Goal: Use online tool/utility: Utilize a website feature to perform a specific function

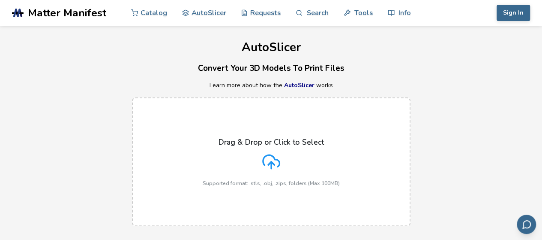
click at [438, 101] on div "Drag & Drop or Click to Select Supported format: .stls, .obj, .zips, folders (M…" at bounding box center [271, 162] width 542 height 146
click at [290, 138] on p "Drag & Drop or Click to Select" at bounding box center [271, 142] width 105 height 9
click at [0, 0] on input "Drag & Drop or Click to Select Supported format: .stls, .obj, .zips, folders (M…" at bounding box center [0, 0] width 0 height 0
click at [200, 114] on label "Drag & Drop or Click to Select Supported format: .stls, .obj, .zips, folders (M…" at bounding box center [271, 161] width 279 height 129
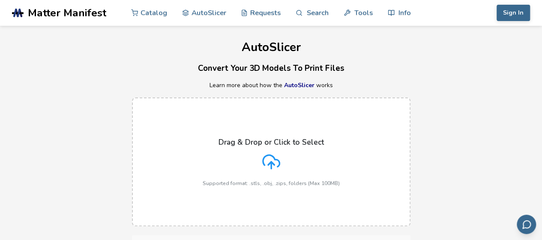
click at [0, 0] on input "Drag & Drop or Click to Select Supported format: .stls, .obj, .zips, folders (M…" at bounding box center [0, 0] width 0 height 0
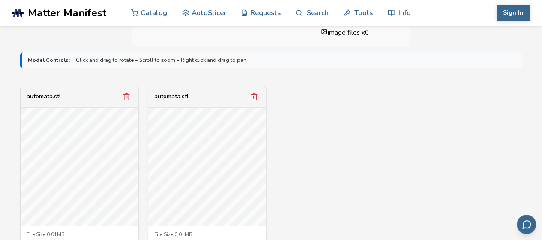
scroll to position [261, 0]
click at [249, 99] on button "Remove model" at bounding box center [254, 97] width 12 height 12
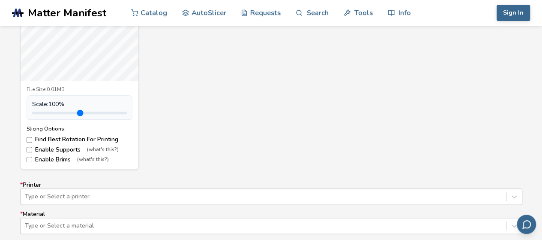
scroll to position [409, 0]
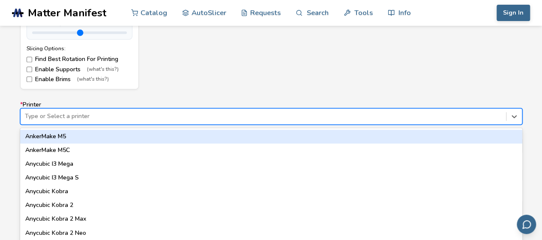
click at [161, 112] on div "64 results available. Use Up and Down to choose options, press Enter to select …" at bounding box center [271, 116] width 502 height 16
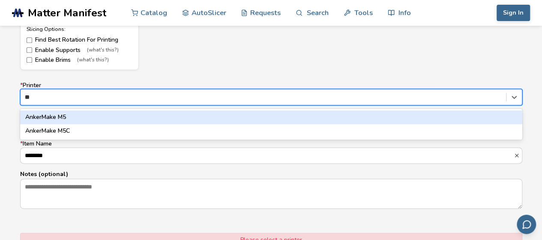
type input "*"
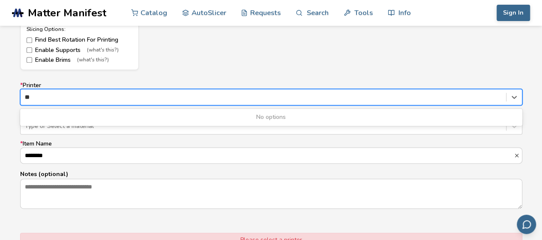
type input "*"
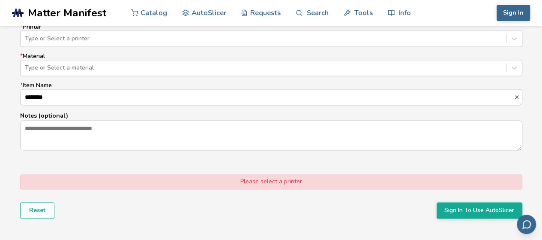
scroll to position [565, 0]
click at [173, 63] on div at bounding box center [263, 67] width 477 height 9
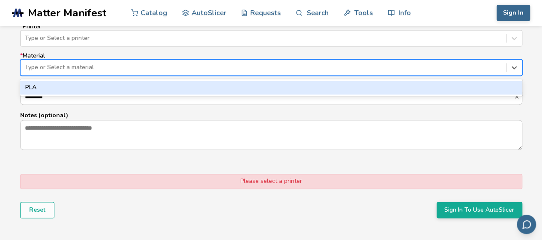
click at [103, 84] on div "PLA" at bounding box center [271, 88] width 502 height 14
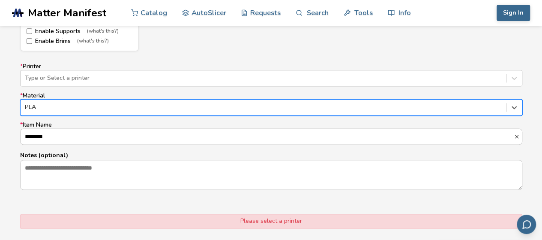
scroll to position [524, 0]
click at [209, 74] on div at bounding box center [263, 78] width 477 height 9
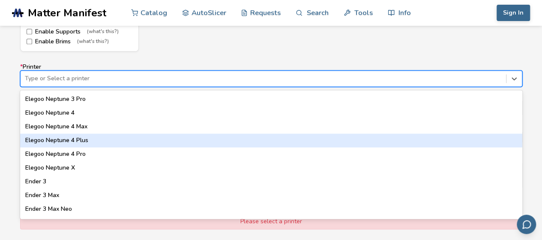
scroll to position [0, 0]
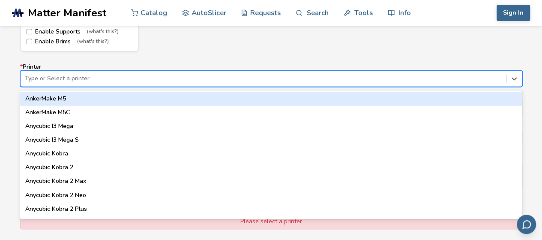
click at [45, 98] on div "AnkerMake M5" at bounding box center [271, 99] width 502 height 14
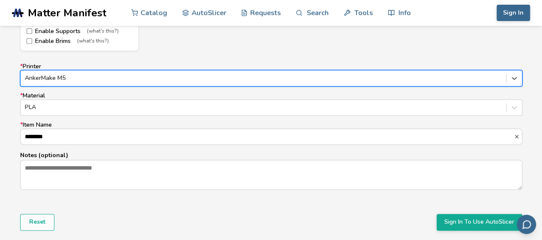
scroll to position [525, 0]
click at [106, 79] on div at bounding box center [263, 77] width 477 height 9
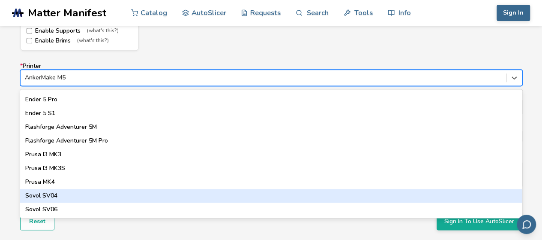
scroll to position [755, 0]
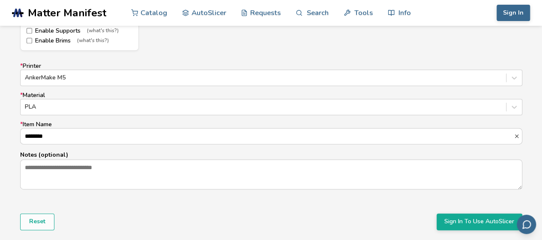
click at [129, 228] on form "Model Controls: Click and drag to rotate • Scroll to zoom • Right click and dra…" at bounding box center [271, 9] width 514 height 453
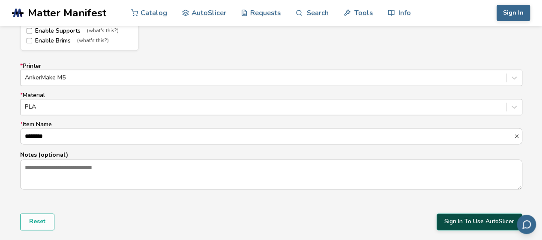
click at [449, 217] on button "Sign In To Use AutoSlicer" at bounding box center [480, 221] width 86 height 16
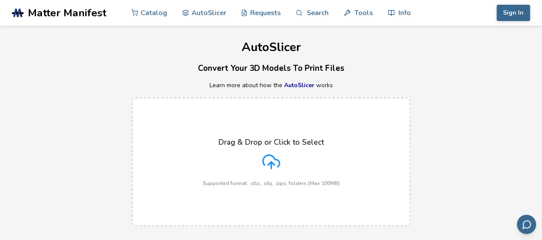
click at [264, 135] on label "Drag & Drop or Click to Select Supported format: .stls, .obj, .zips, folders (M…" at bounding box center [271, 161] width 279 height 129
click at [0, 0] on input "Drag & Drop or Click to Select Supported format: .stls, .obj, .zips, folders (M…" at bounding box center [0, 0] width 0 height 0
click at [507, 16] on button "Sign In" at bounding box center [513, 13] width 33 height 16
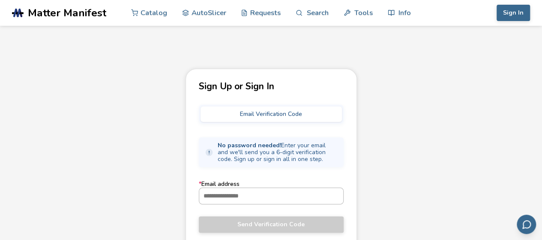
click at [252, 194] on input "* Email address" at bounding box center [271, 195] width 144 height 15
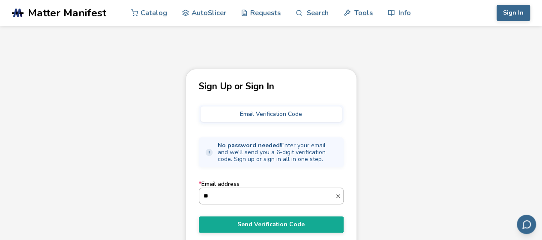
type input "*"
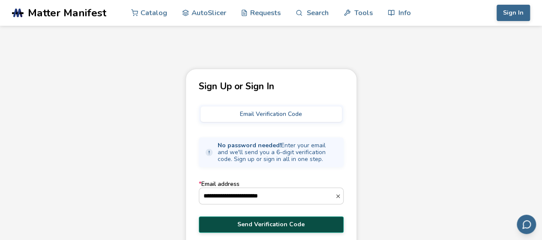
type input "**********"
click at [273, 228] on button "Send Verification Code" at bounding box center [271, 224] width 145 height 16
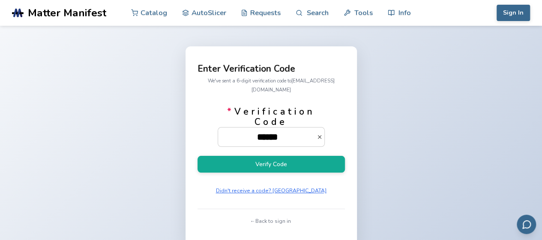
type input "******"
click at [198, 156] on button "Verify Code" at bounding box center [271, 164] width 147 height 17
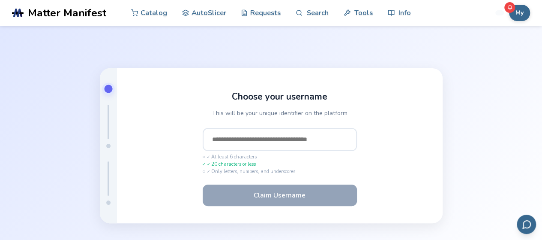
click at [267, 138] on input "text" at bounding box center [280, 139] width 154 height 23
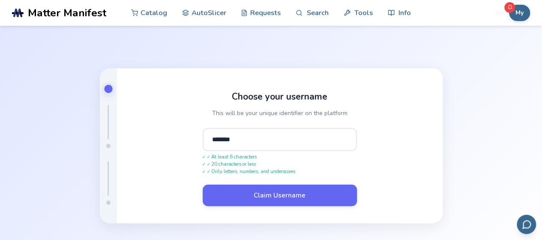
type input "*******"
click at [203, 184] on button "Claim Username" at bounding box center [280, 194] width 154 height 21
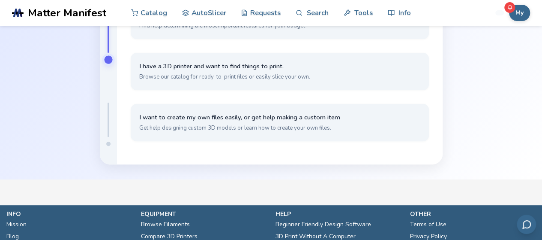
scroll to position [89, 0]
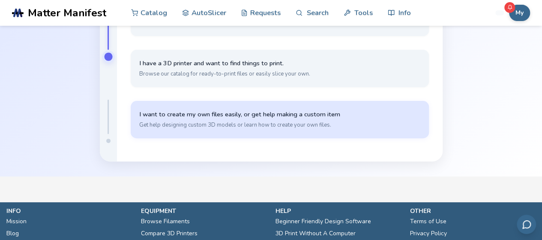
click at [267, 132] on button "I want to create my own files easily, or get help making a custom item Get help…" at bounding box center [280, 119] width 298 height 37
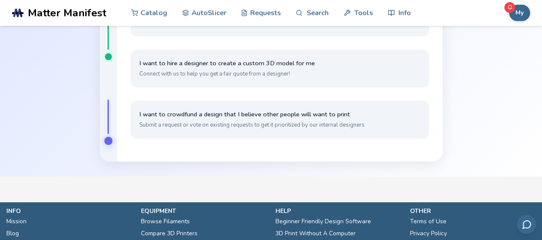
scroll to position [0, 0]
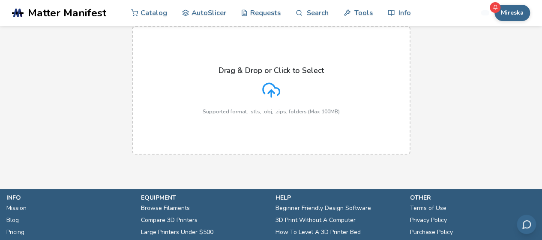
scroll to position [71, 0]
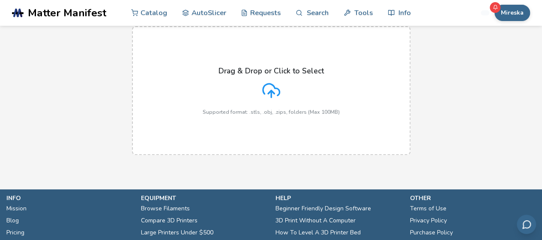
click at [274, 111] on p "Supported format: .stls, .obj, .zips, folders (Max 100MB)" at bounding box center [271, 112] width 137 height 6
click at [0, 0] on input "Drag & Drop or Click to Select Supported format: .stls, .obj, .zips, folders (M…" at bounding box center [0, 0] width 0 height 0
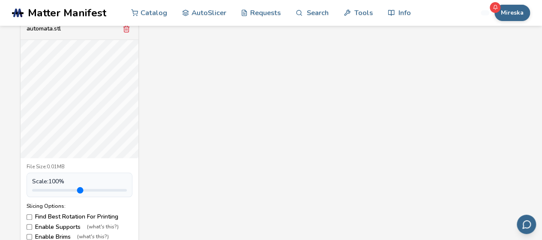
scroll to position [212, 0]
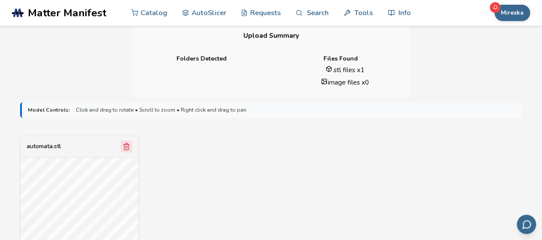
click at [125, 144] on icon "Remove model" at bounding box center [126, 146] width 5 height 6
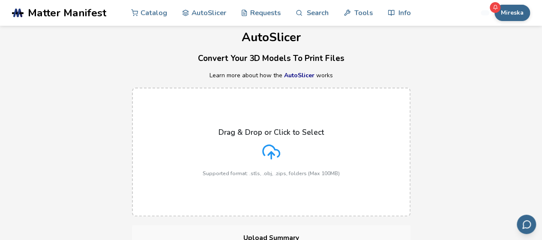
scroll to position [0, 0]
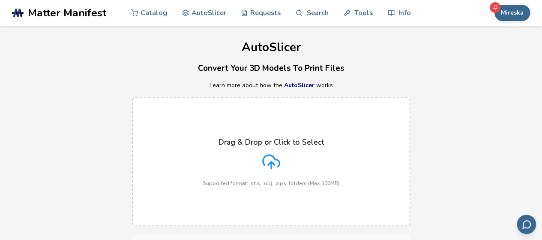
click at [236, 138] on p "Drag & Drop or Click to Select" at bounding box center [271, 142] width 105 height 9
click at [0, 0] on input "Drag & Drop or Click to Select Supported format: .stls, .obj, .zips, folders (M…" at bounding box center [0, 0] width 0 height 0
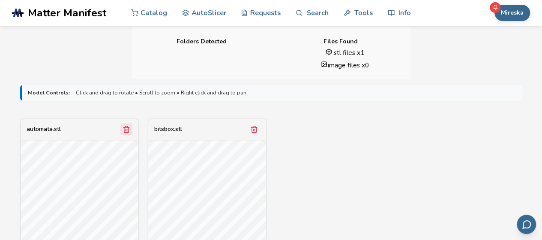
click at [128, 129] on icon "Remove model" at bounding box center [127, 129] width 8 height 8
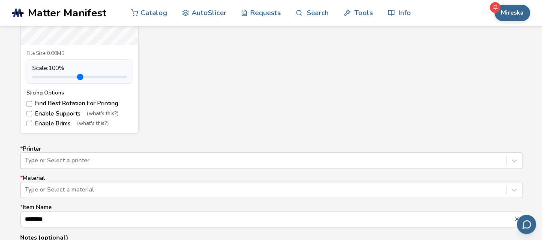
scroll to position [443, 0]
click at [108, 161] on div "Type or Select a printer" at bounding box center [271, 160] width 502 height 16
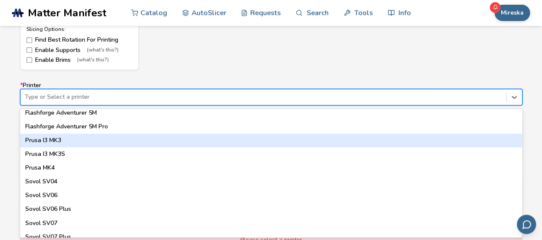
scroll to position [755, 0]
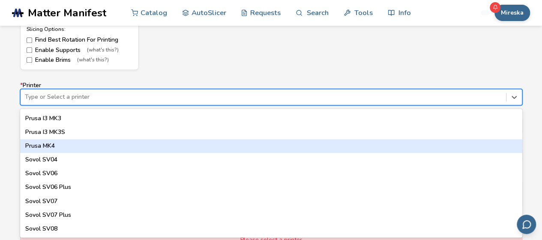
click at [63, 143] on div "Prusa MK4" at bounding box center [271, 146] width 502 height 14
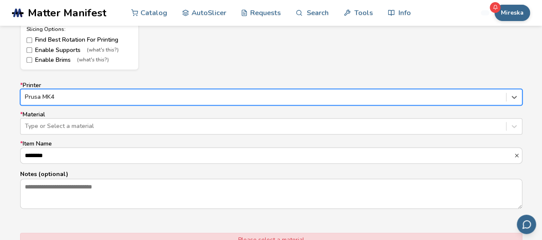
click at [123, 145] on label "* Item Name ********" at bounding box center [271, 151] width 502 height 23
click at [123, 147] on input "********" at bounding box center [267, 154] width 493 height 15
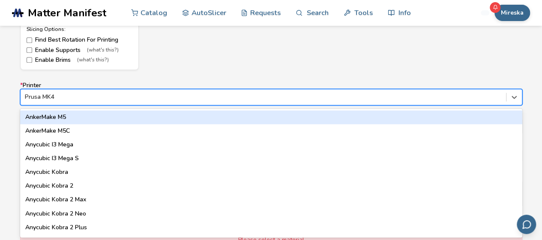
click at [56, 96] on div at bounding box center [263, 97] width 477 height 9
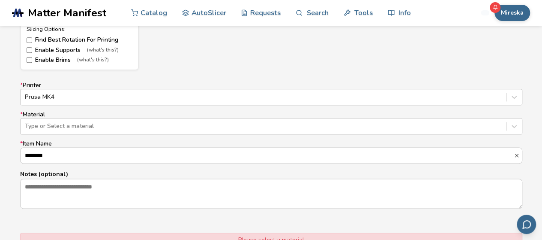
click at [0, 130] on div "Model Controls: Click and drag to rotate • Scroll to zoom • Right click and dra…" at bounding box center [271, 56] width 542 height 508
click at [63, 125] on div at bounding box center [263, 126] width 477 height 9
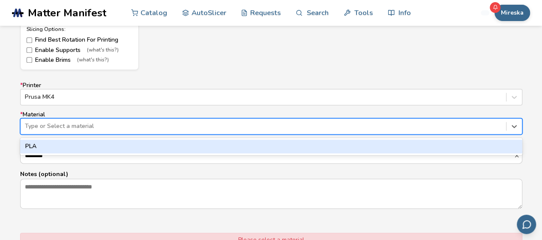
click at [53, 150] on div "PLA" at bounding box center [271, 146] width 502 height 14
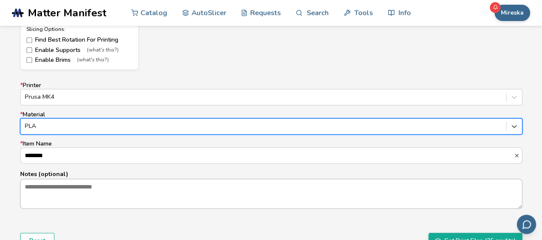
scroll to position [575, 0]
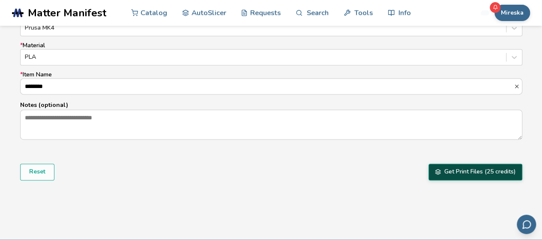
click at [471, 169] on button "Get Print Files (25 credits)" at bounding box center [476, 171] width 94 height 16
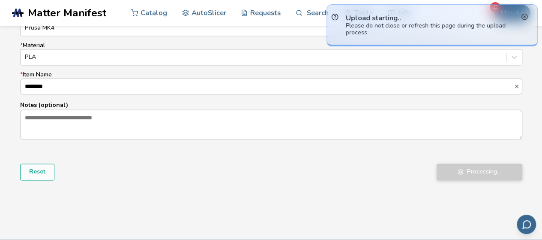
click at [524, 16] on line at bounding box center [525, 17] width 2 height 2
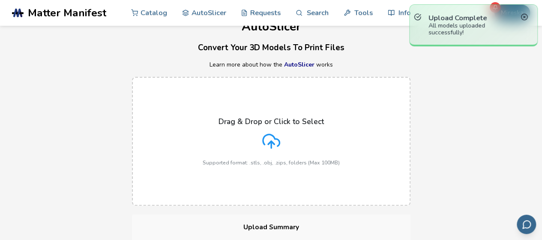
scroll to position [0, 0]
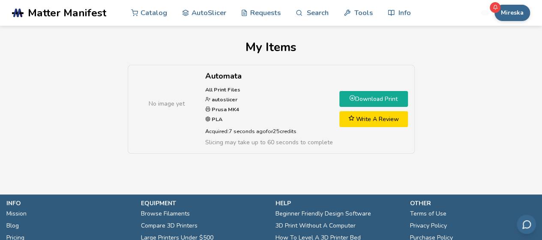
click at [360, 93] on link "Download Print" at bounding box center [373, 99] width 69 height 16
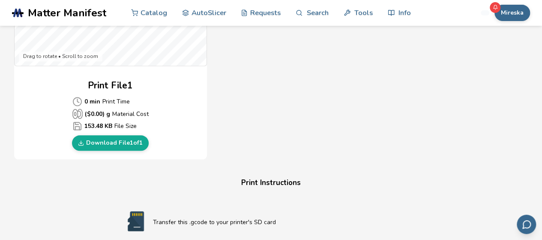
scroll to position [371, 0]
click at [103, 146] on link "Download File 1 of 1" at bounding box center [110, 142] width 77 height 15
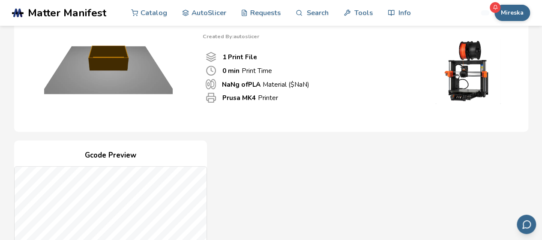
scroll to position [0, 0]
